Goal: Task Accomplishment & Management: Use online tool/utility

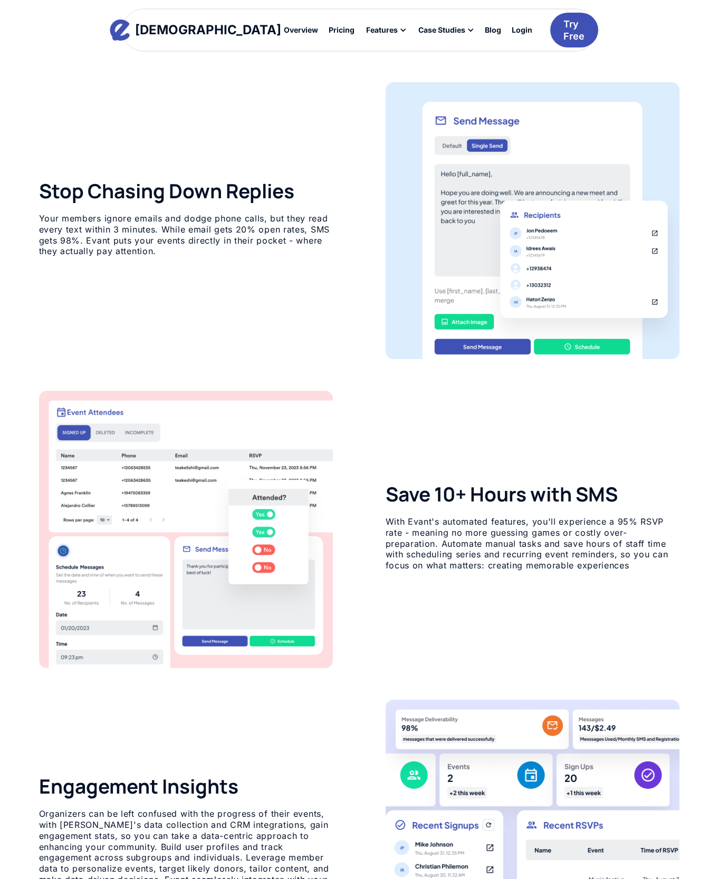
scroll to position [700, 0]
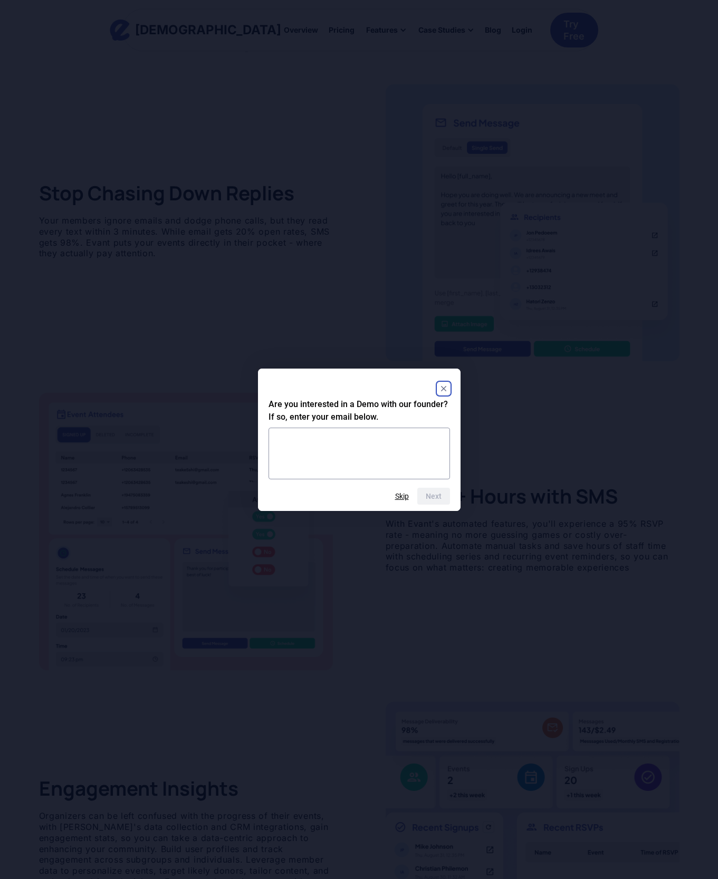
click at [445, 389] on rect "Close" at bounding box center [443, 388] width 13 height 13
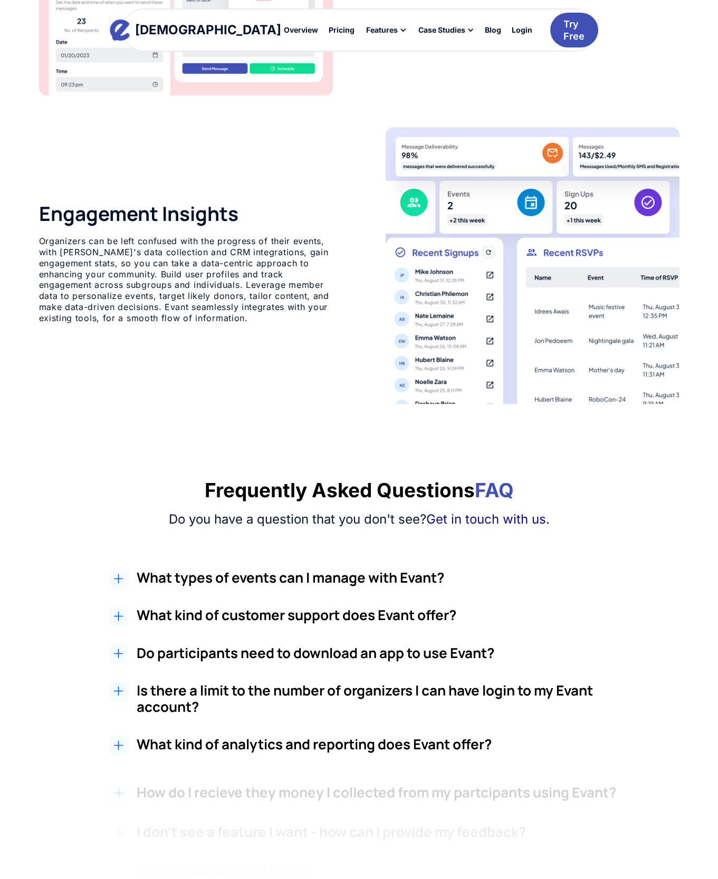
scroll to position [1338, 0]
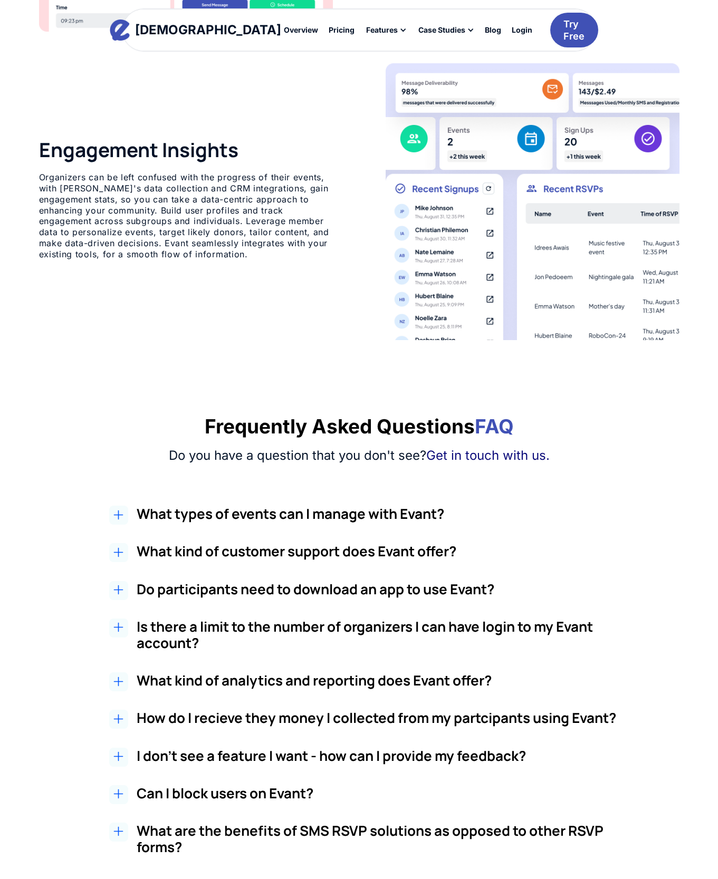
click at [305, 510] on h2 "What types of events can I manage with Evant?" at bounding box center [384, 514] width 495 height 16
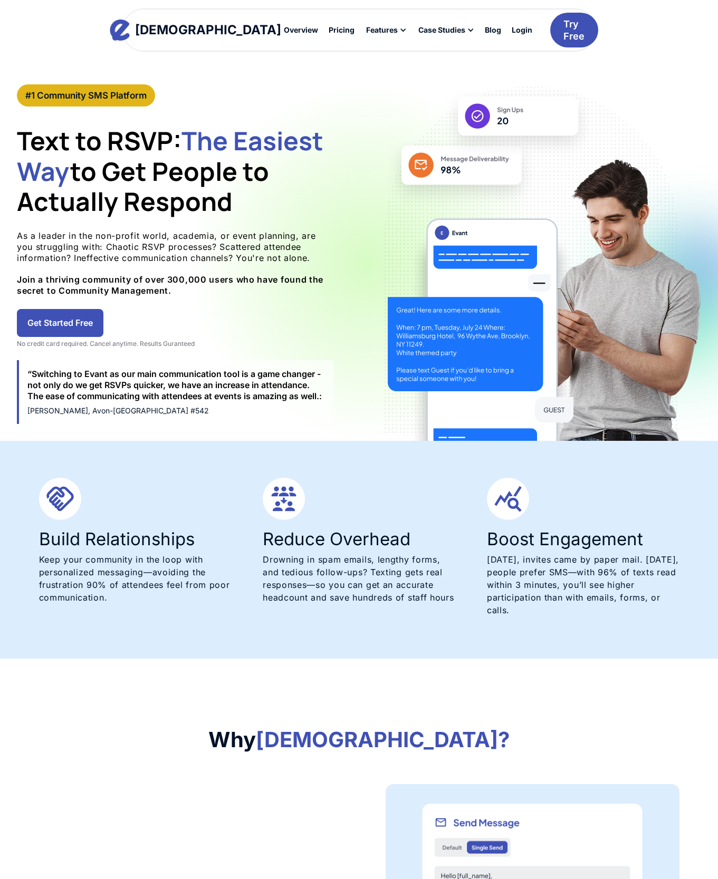
scroll to position [0, 0]
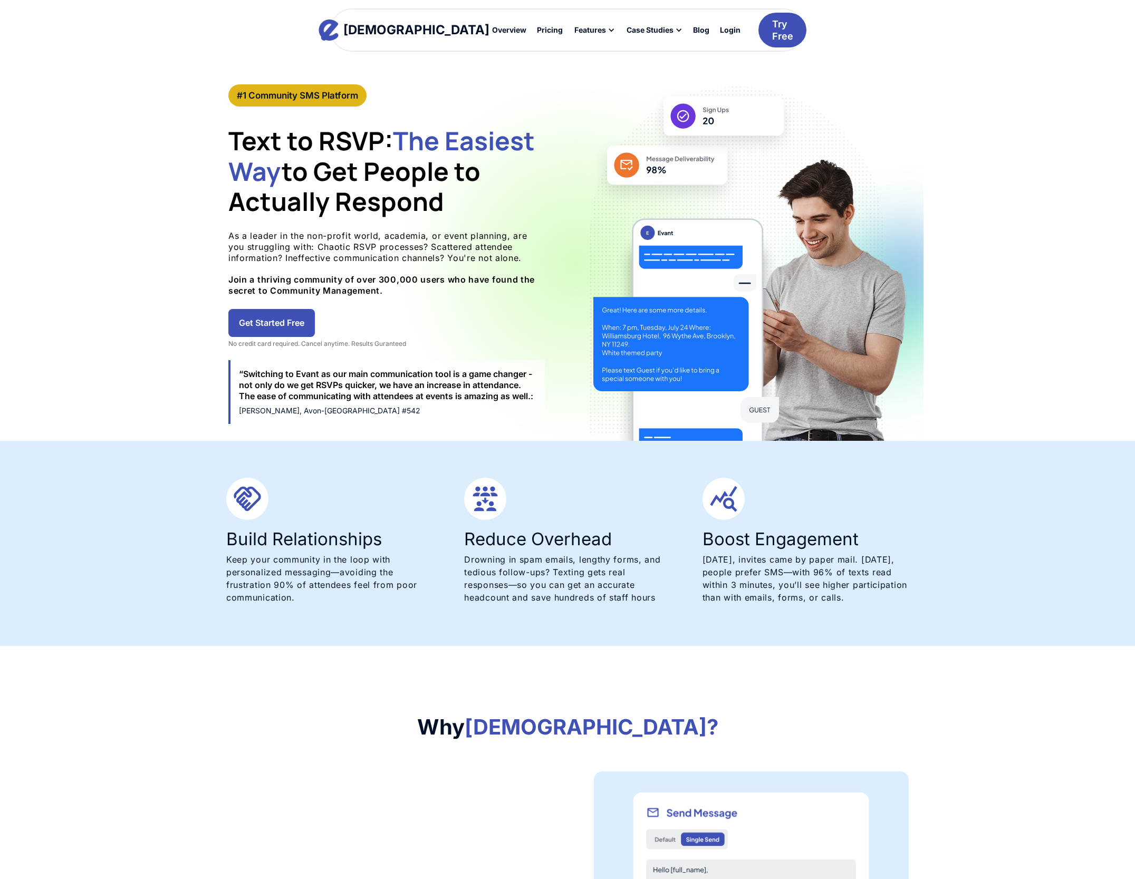
click at [294, 319] on link "Get Started Free" at bounding box center [271, 323] width 86 height 28
click at [270, 319] on link "Get Started Free" at bounding box center [271, 323] width 86 height 28
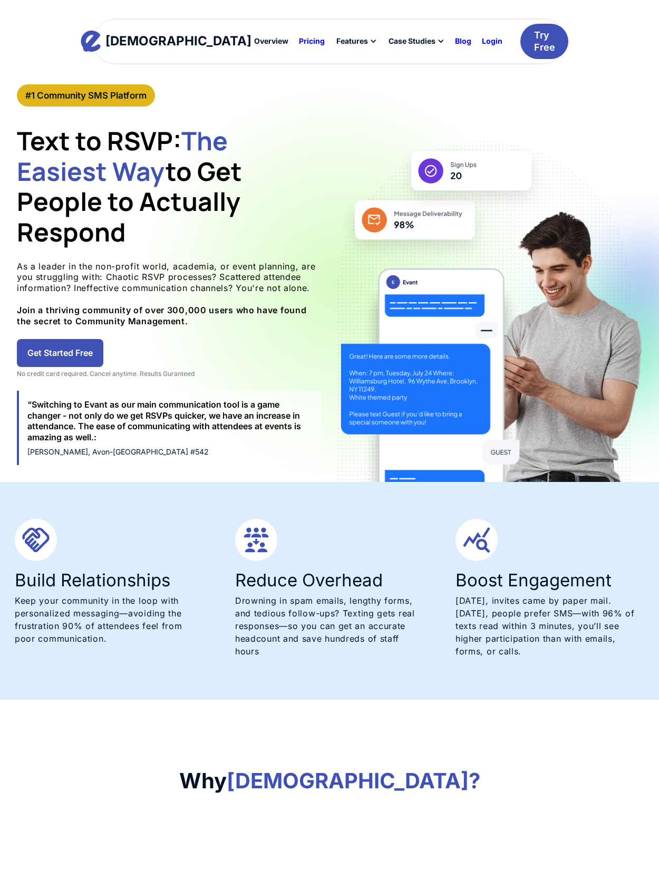
click at [57, 345] on link "Get Started Free" at bounding box center [60, 353] width 86 height 28
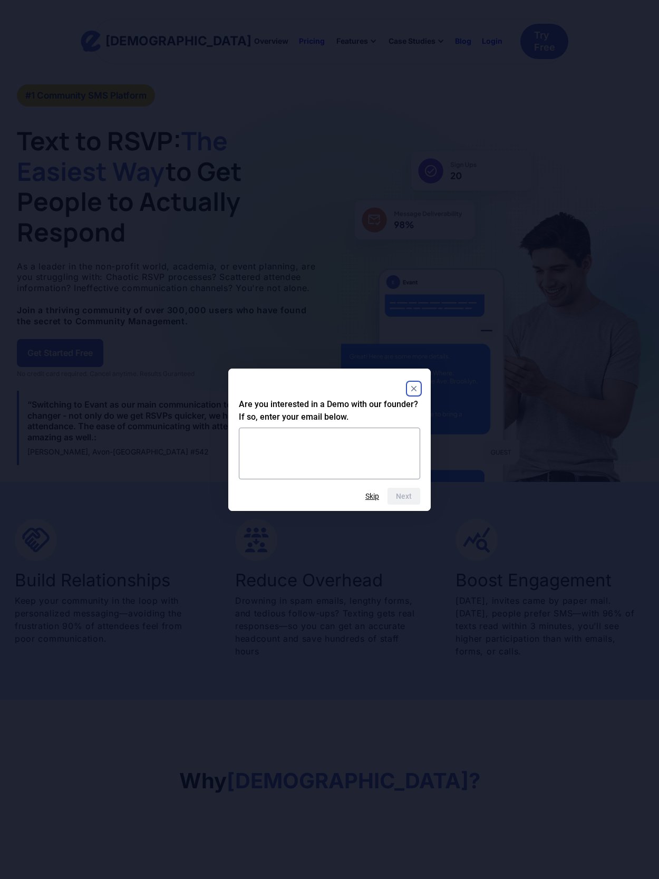
click at [191, 345] on html "Evant Overview Pricing Features Text-to-RSVP & Event Check-In Targeted Messagin…" at bounding box center [329, 439] width 659 height 879
click at [373, 498] on button "Skip" at bounding box center [372, 496] width 14 height 8
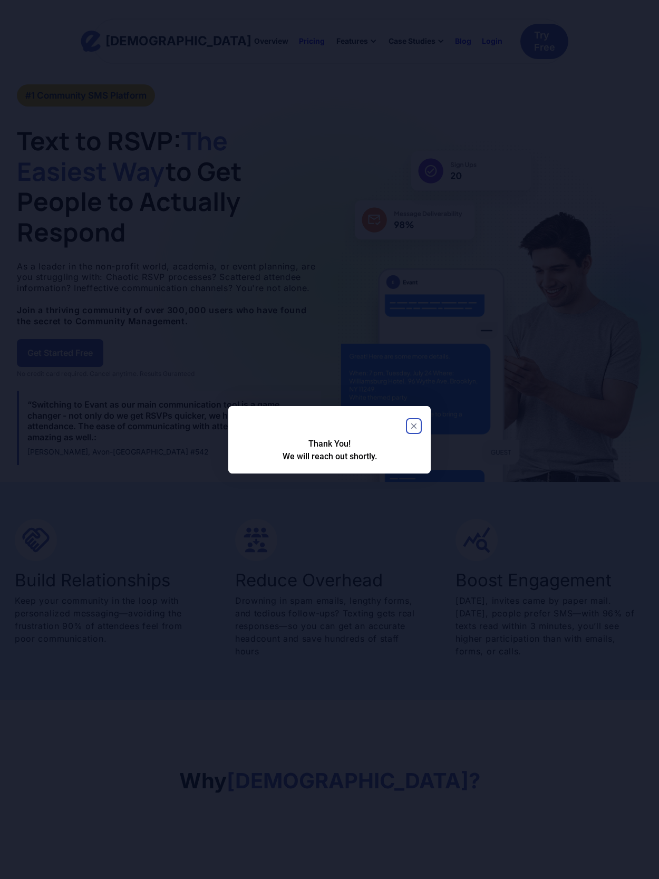
click at [415, 425] on icon "Close" at bounding box center [413, 425] width 5 height 5
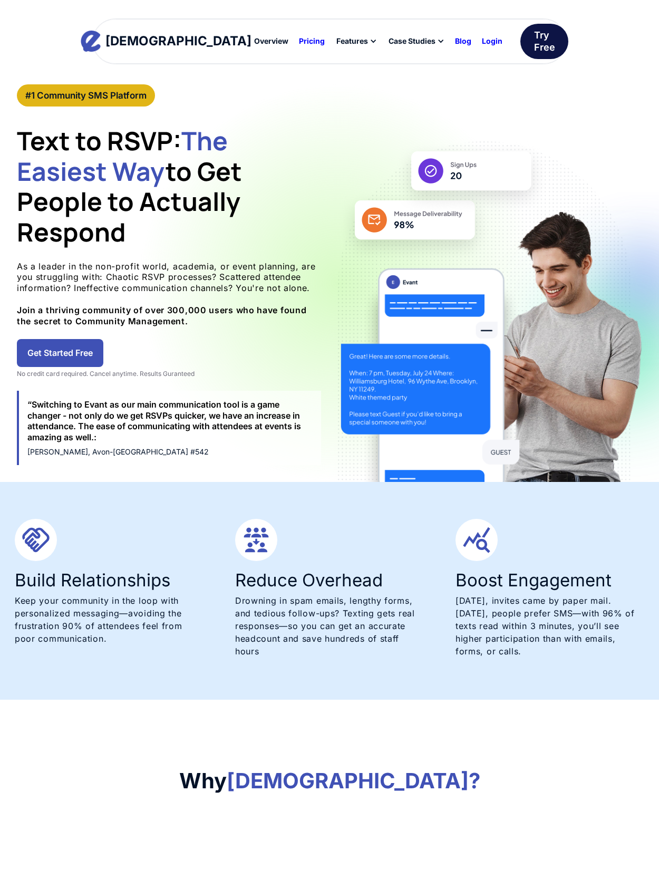
click at [534, 36] on div "Try Free" at bounding box center [544, 41] width 21 height 25
